Goal: Check status: Check status

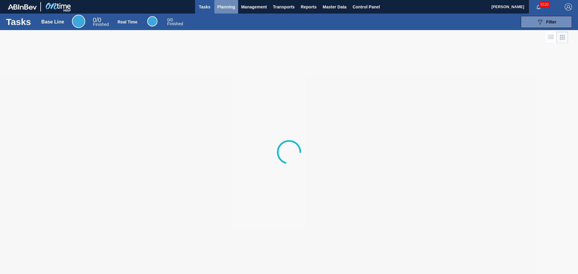
click at [226, 8] on span "Planning" at bounding box center [227, 6] width 18 height 7
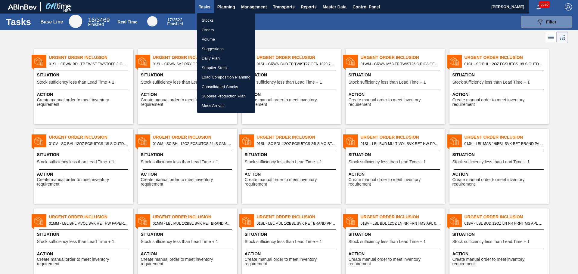
drag, startPoint x: 212, startPoint y: 16, endPoint x: 237, endPoint y: 24, distance: 26.4
click at [213, 16] on li "Stocks" at bounding box center [226, 21] width 58 height 10
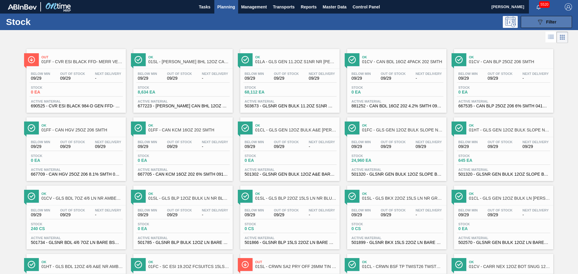
click at [532, 19] on button "089F7B8B-B2A5-4AFE-B5C0-19BA573D28AC Filter" at bounding box center [546, 22] width 51 height 12
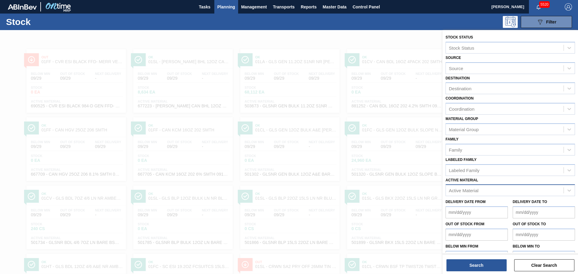
scroll to position [17, 0]
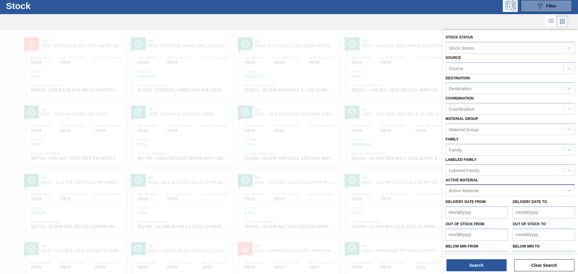
click at [467, 195] on div "Active Material" at bounding box center [505, 190] width 118 height 9
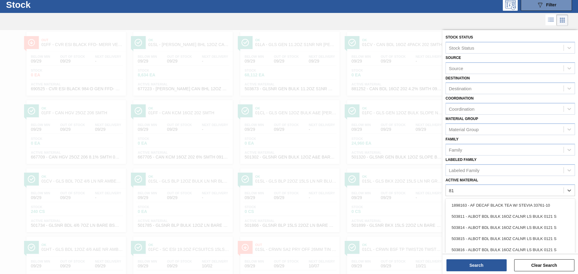
type Material "8"
type Material "710511"
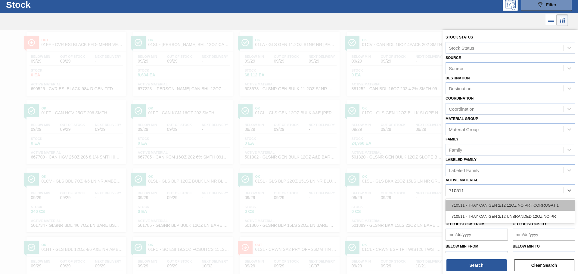
click at [477, 206] on div "710511 - TRAY CAN GEN 2/12 12OZ NO PRT CORRUGAT 1" at bounding box center [511, 205] width 130 height 11
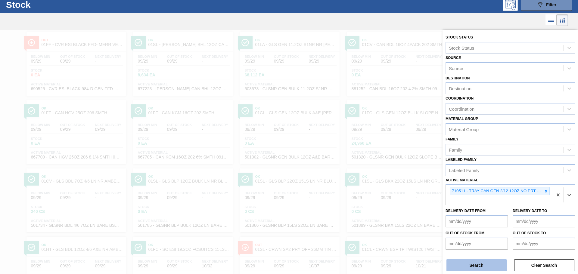
click at [475, 264] on button "Search" at bounding box center [477, 266] width 60 height 12
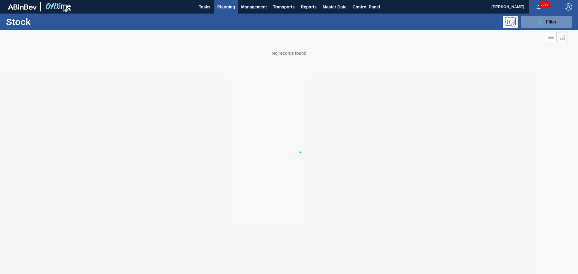
scroll to position [0, 0]
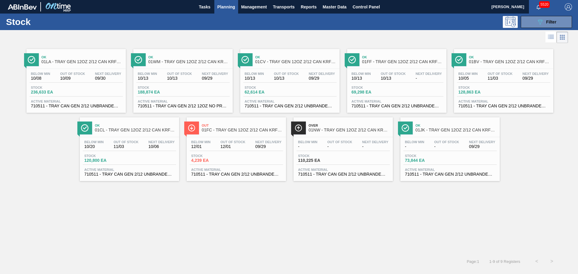
click at [505, 61] on span "01BV - TRAY GEN 12OZ 2/12 CAN KRFT 1023-L" at bounding box center [509, 62] width 81 height 5
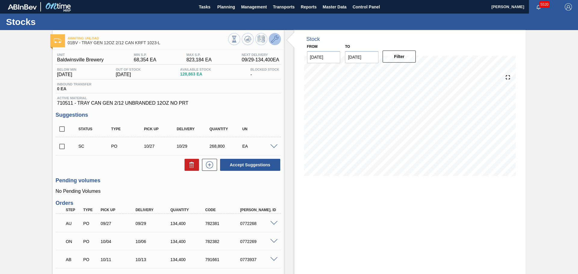
click at [276, 39] on icon at bounding box center [274, 39] width 7 height 7
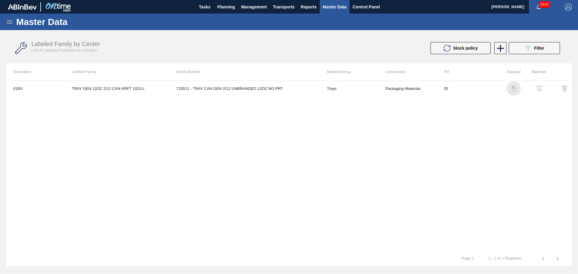
click at [512, 90] on img "button" at bounding box center [514, 89] width 6 height 6
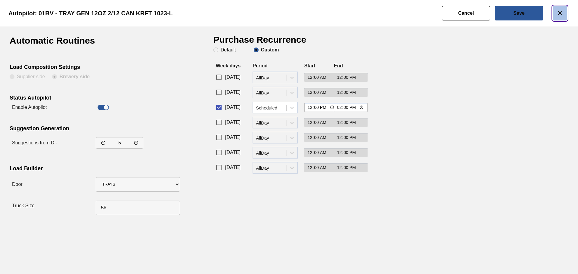
click at [560, 12] on icon "botão de ícone" at bounding box center [560, 12] width 7 height 7
